Goal: Navigation & Orientation: Understand site structure

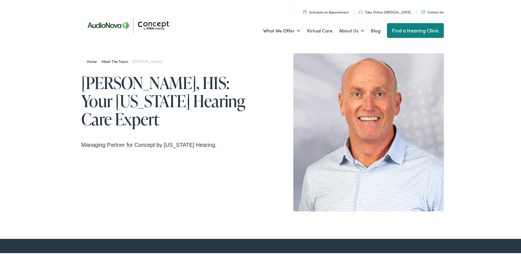
click at [119, 60] on link "Meet the Team" at bounding box center [116, 59] width 29 height 5
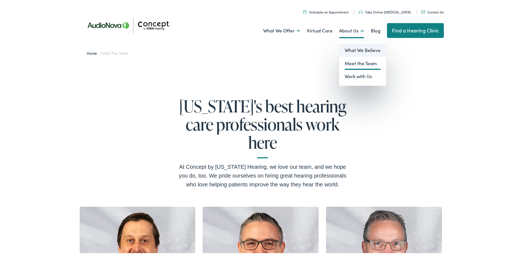
click at [347, 47] on link "What We Believe" at bounding box center [362, 49] width 47 height 13
